Goal: Transaction & Acquisition: Purchase product/service

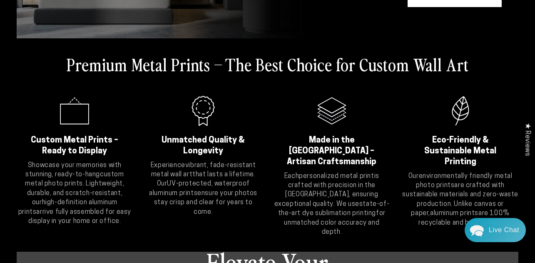
scroll to position [196, 0]
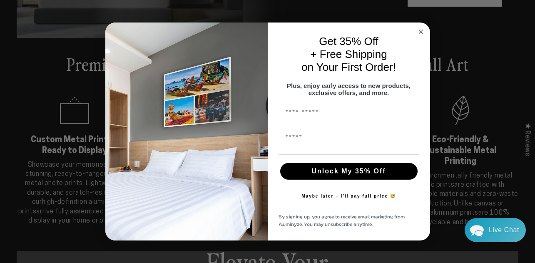
click at [420, 30] on circle "Close dialog" at bounding box center [421, 32] width 10 height 10
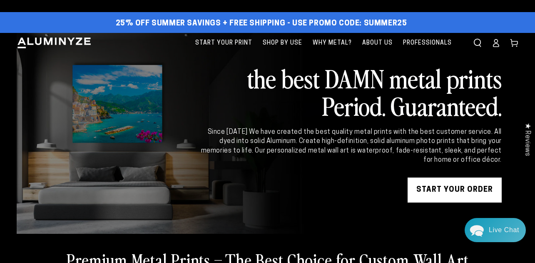
scroll to position [2, 0]
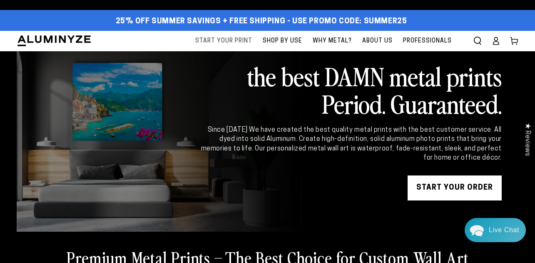
click at [237, 39] on span "Start Your Print" at bounding box center [223, 41] width 57 height 10
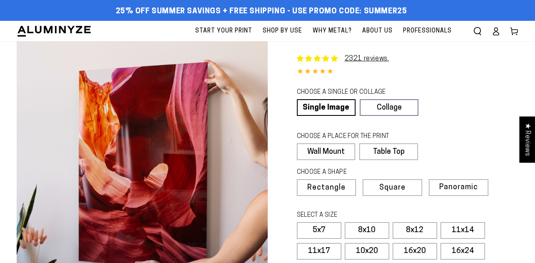
select select "**********"
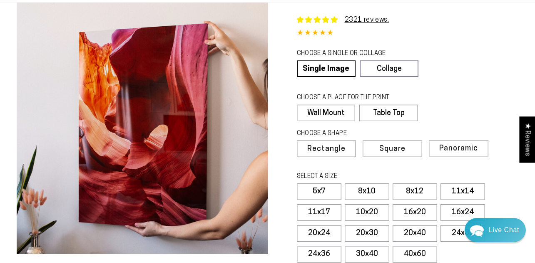
scroll to position [38, 0]
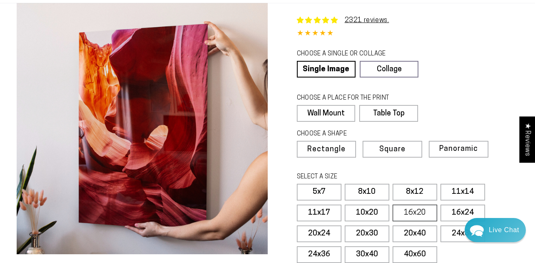
click at [432, 210] on label "16x20" at bounding box center [415, 213] width 45 height 17
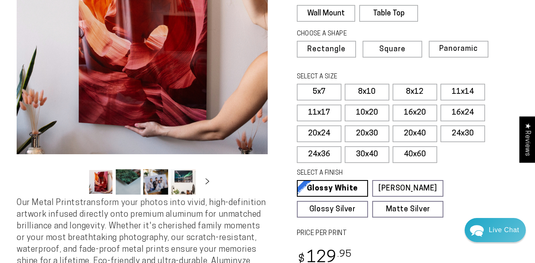
scroll to position [138, 0]
click at [323, 94] on label "5x7" at bounding box center [319, 92] width 45 height 17
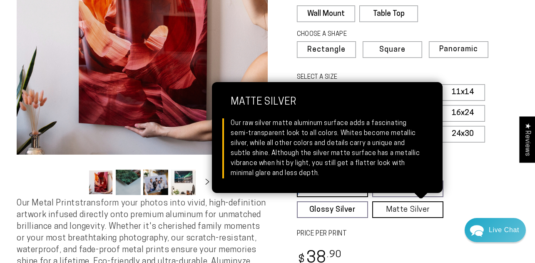
scroll to position [143, 0]
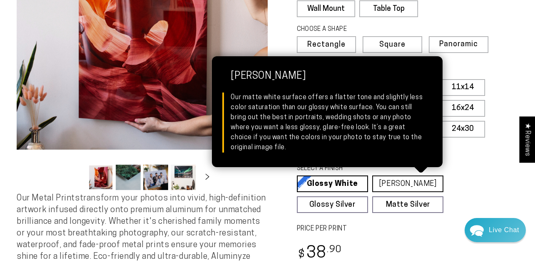
click at [403, 187] on link "Matte White Matte White Our matte white surface offers a flatter tone and sligh…" at bounding box center [407, 183] width 71 height 17
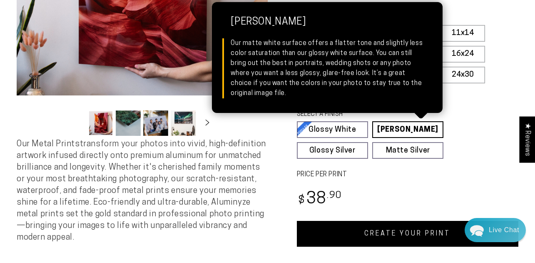
scroll to position [199, 0]
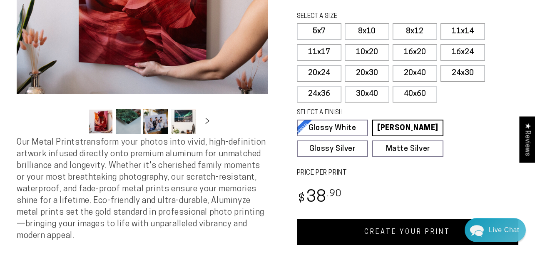
click at [399, 227] on link "CREATE YOUR PRINT" at bounding box center [408, 232] width 222 height 26
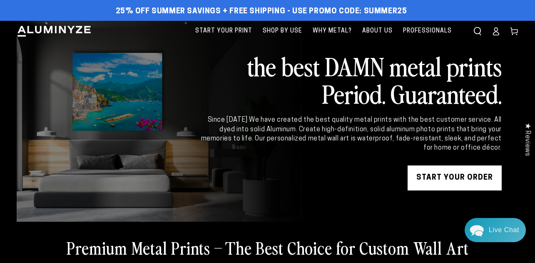
click at [495, 34] on icon at bounding box center [496, 31] width 8 height 8
click at [493, 32] on icon at bounding box center [496, 31] width 8 height 8
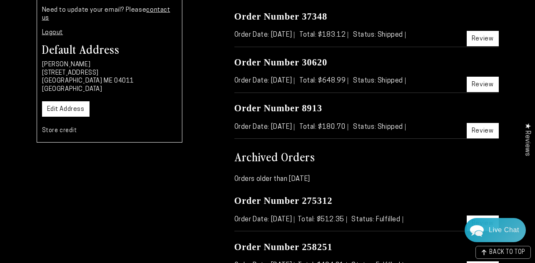
click at [485, 123] on link "Review" at bounding box center [483, 130] width 32 height 15
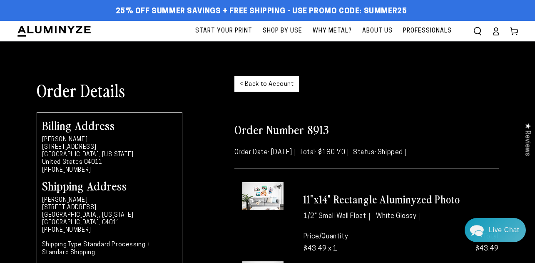
click at [495, 32] on icon at bounding box center [496, 33] width 5 height 3
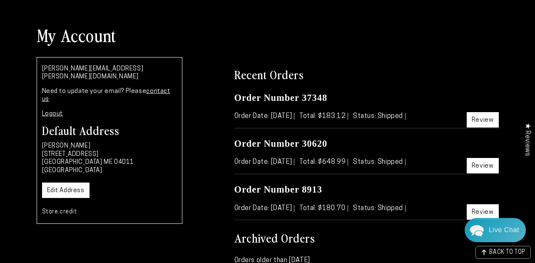
click at [484, 164] on link "Review" at bounding box center [483, 165] width 32 height 15
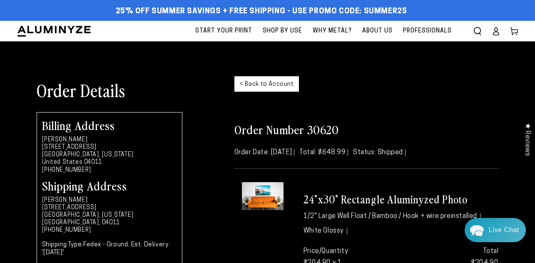
click at [247, 32] on span "Start Your Print" at bounding box center [223, 31] width 57 height 10
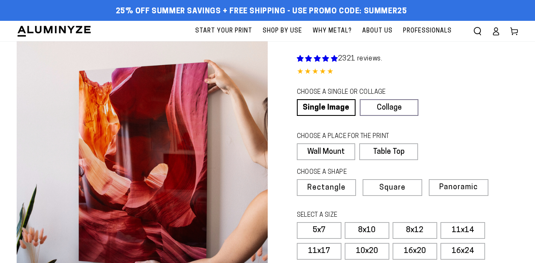
select select "**********"
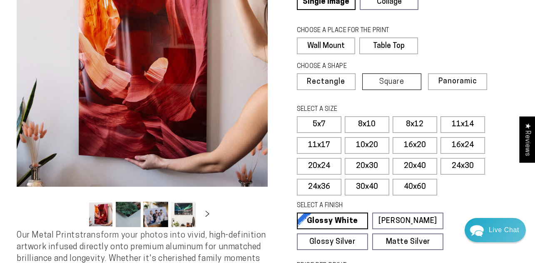
scroll to position [107, 0]
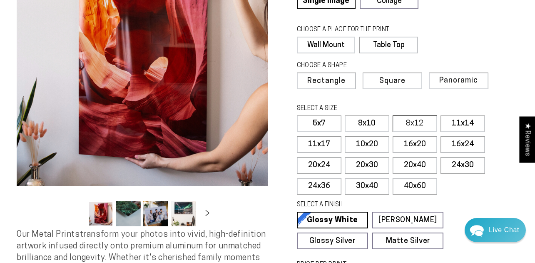
click at [425, 128] on label "8x12" at bounding box center [415, 123] width 45 height 17
click at [412, 142] on label "16x20" at bounding box center [415, 144] width 45 height 17
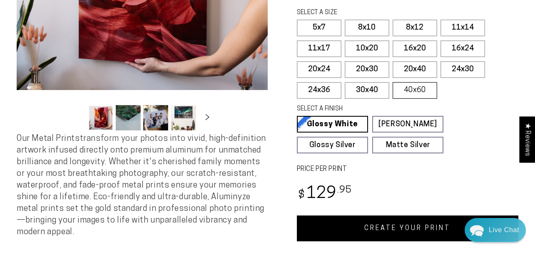
scroll to position [204, 0]
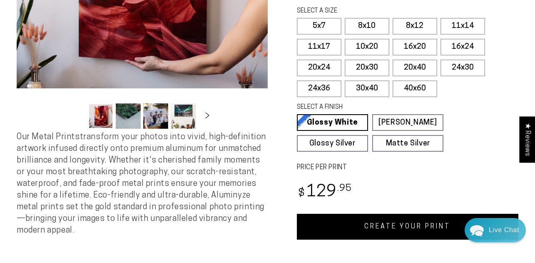
click at [392, 232] on link "CREATE YOUR PRINT" at bounding box center [408, 227] width 222 height 26
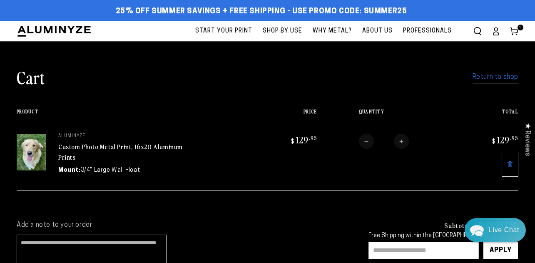
click at [31, 160] on img at bounding box center [31, 152] width 29 height 37
click at [100, 147] on link "Custom Photo Metal Print, 16x20 Aluminum Prints" at bounding box center [120, 152] width 125 height 20
click at [235, 36] on span "Start Your Print" at bounding box center [223, 31] width 57 height 10
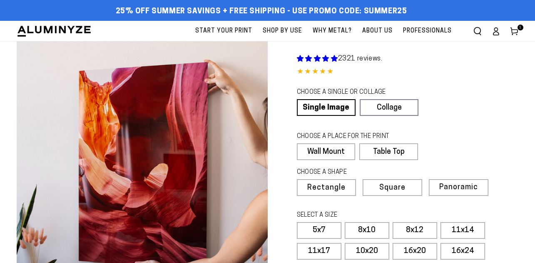
select select "**********"
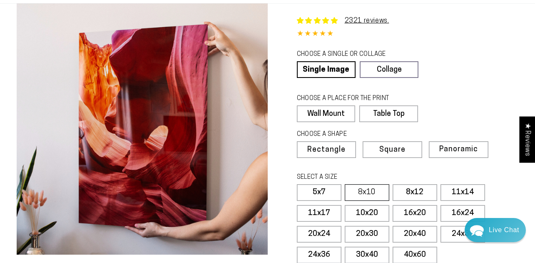
click at [364, 188] on label "8x10" at bounding box center [367, 192] width 45 height 17
click at [394, 148] on span "Square" at bounding box center [392, 149] width 25 height 7
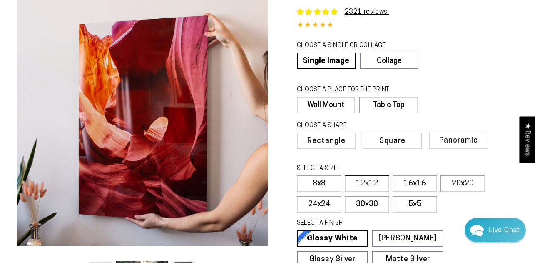
scroll to position [52, 0]
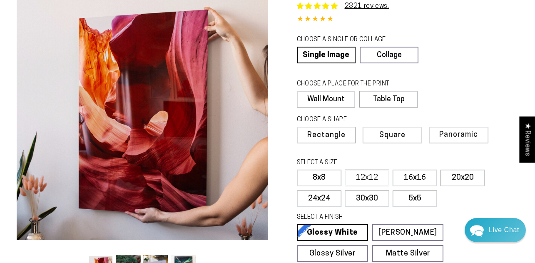
click at [370, 181] on label "12x12" at bounding box center [367, 178] width 45 height 17
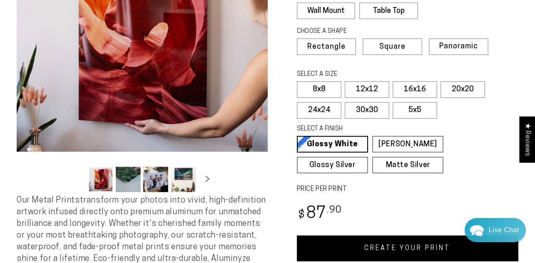
scroll to position [141, 0]
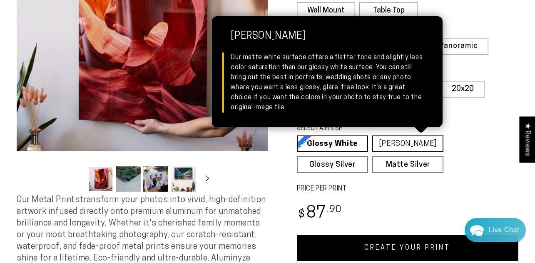
click at [383, 146] on link "Matte White Matte White Our matte white surface offers a flatter tone and sligh…" at bounding box center [407, 143] width 71 height 17
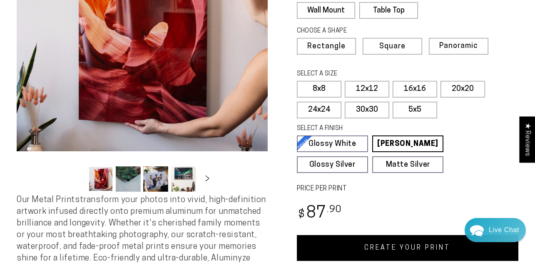
click at [384, 243] on link "CREATE YOUR PRINT" at bounding box center [408, 248] width 222 height 26
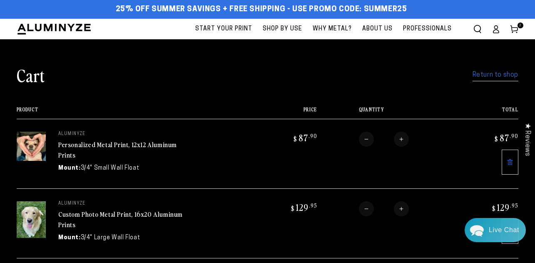
scroll to position [1, 0]
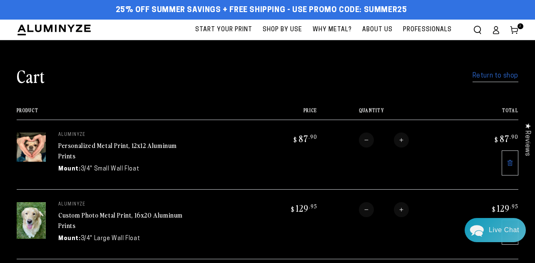
click at [220, 26] on span "Start Your Print" at bounding box center [223, 30] width 57 height 10
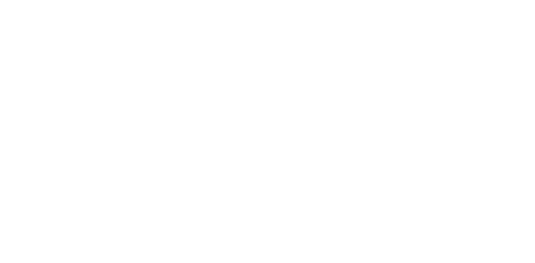
select select "**********"
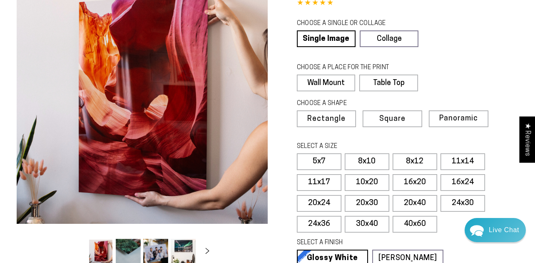
scroll to position [78, 0]
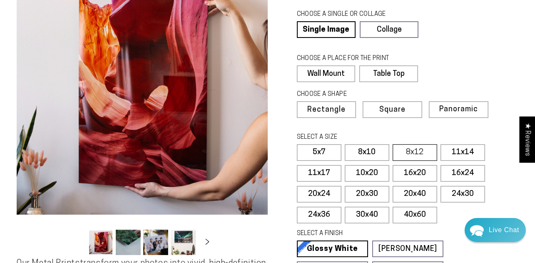
click at [423, 148] on label "8x12" at bounding box center [415, 152] width 45 height 17
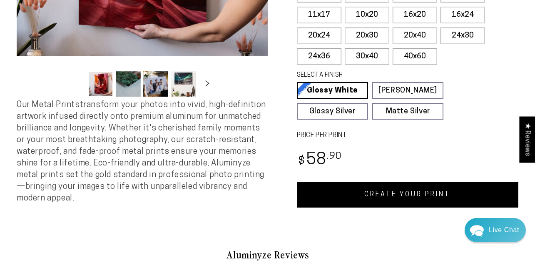
scroll to position [240, 0]
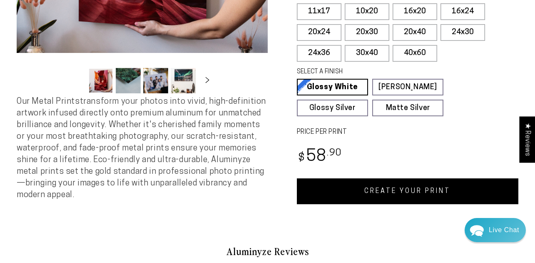
click at [361, 185] on link "CREATE YOUR PRINT" at bounding box center [408, 191] width 222 height 26
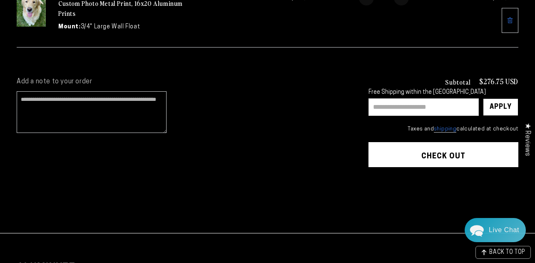
scroll to position [284, 0]
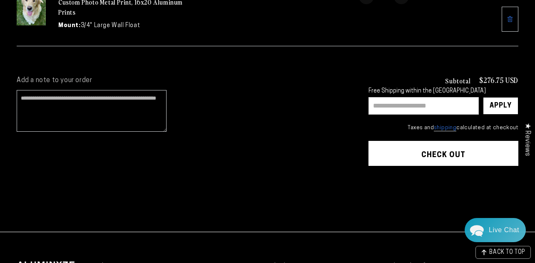
click at [400, 102] on input "text" at bounding box center [424, 105] width 110 height 17
type input "********"
click at [511, 100] on div "Apply" at bounding box center [501, 105] width 22 height 17
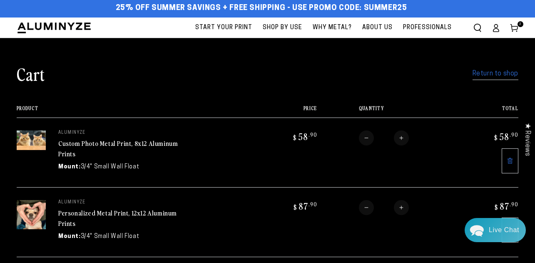
scroll to position [0, 0]
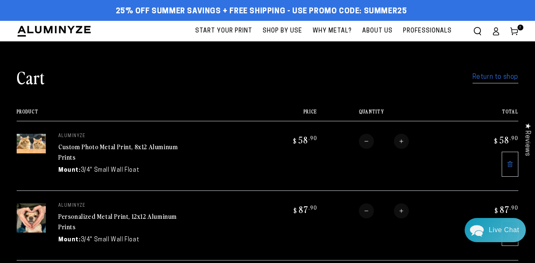
click at [517, 28] on icon at bounding box center [514, 31] width 8 height 8
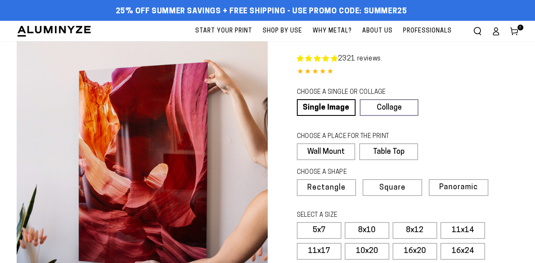
scroll to position [199, 0]
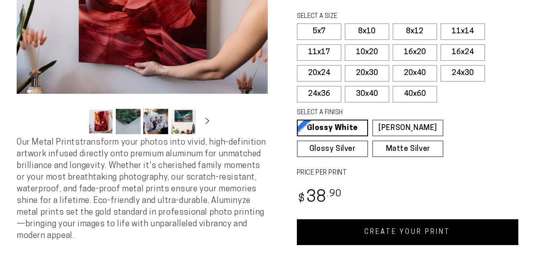
select select "**********"
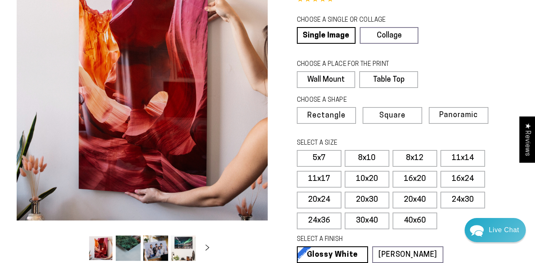
scroll to position [53, 0]
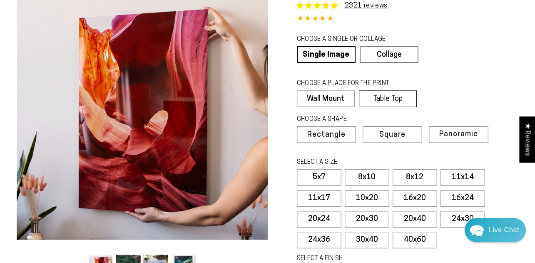
click at [397, 98] on label "Table Top" at bounding box center [388, 98] width 58 height 17
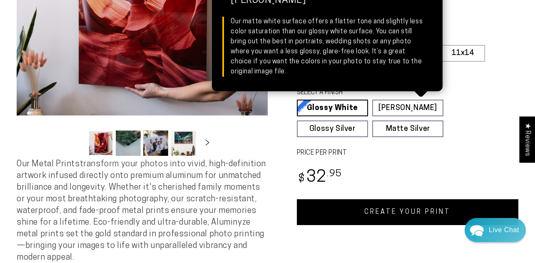
scroll to position [178, 0]
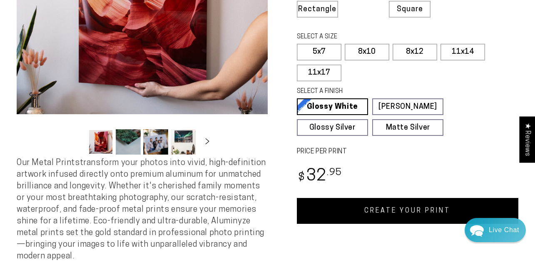
click at [421, 213] on link "CREATE YOUR PRINT" at bounding box center [408, 211] width 222 height 26
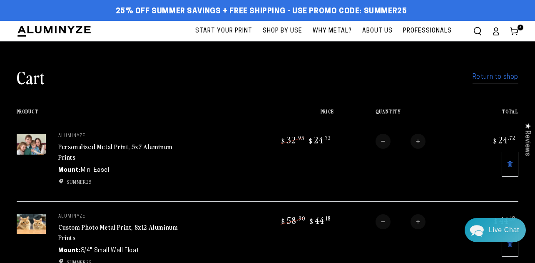
click at [232, 31] on span "Start Your Print" at bounding box center [223, 31] width 57 height 10
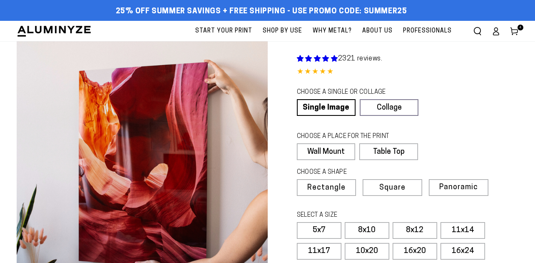
select select "**********"
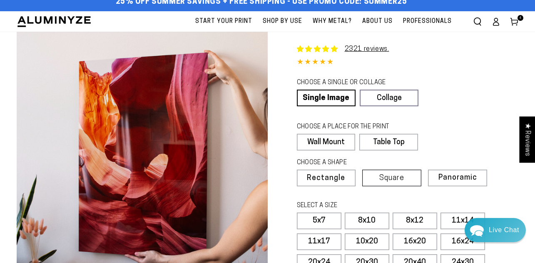
scroll to position [10, 0]
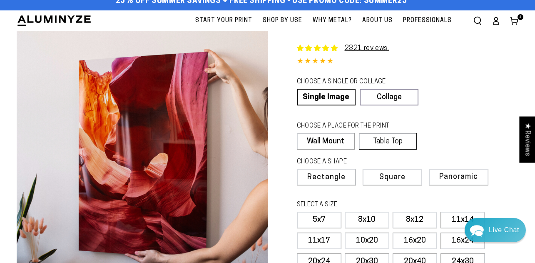
click at [396, 140] on label "Table Top" at bounding box center [388, 141] width 58 height 17
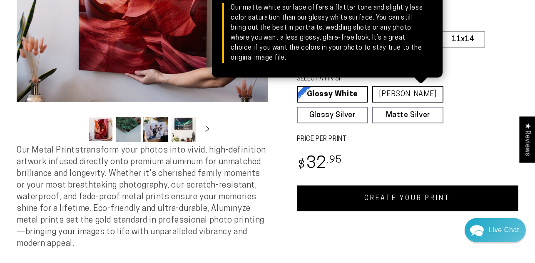
click at [406, 87] on link "[PERSON_NAME] Matte White Our matte white surface offers a flatter tone and sli…" at bounding box center [407, 94] width 71 height 17
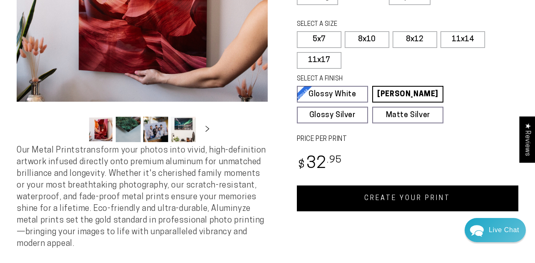
click at [372, 203] on link "CREATE YOUR PRINT" at bounding box center [408, 198] width 222 height 26
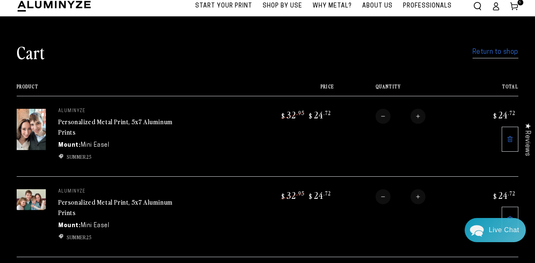
scroll to position [26, 0]
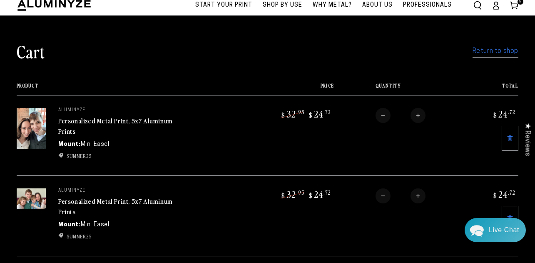
click at [31, 197] on img at bounding box center [31, 198] width 29 height 21
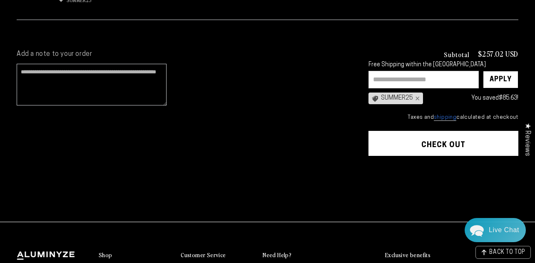
scroll to position [444, 0]
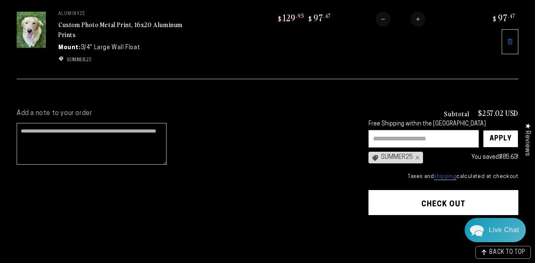
click at [408, 197] on button "Check out" at bounding box center [444, 202] width 150 height 25
